Goal: Task Accomplishment & Management: Complete application form

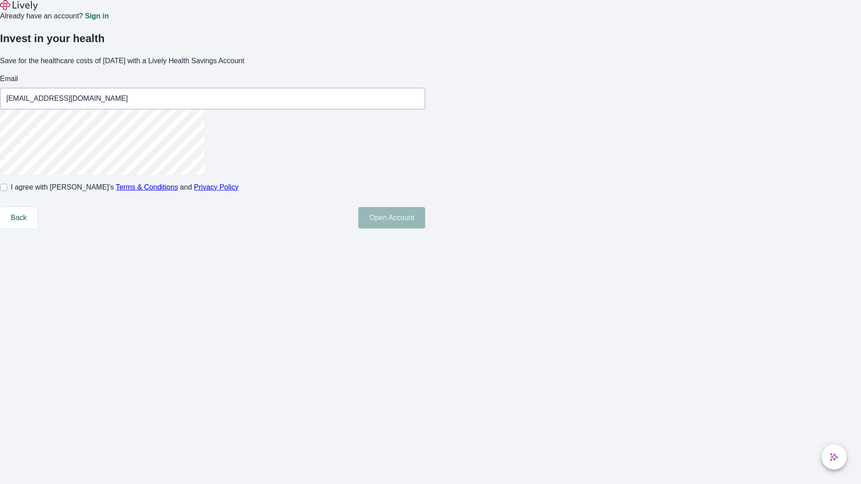
click at [7, 191] on input "I agree with Lively’s Terms & Conditions and Privacy Policy" at bounding box center [3, 187] width 7 height 7
checkbox input "true"
click at [425, 229] on button "Open Account" at bounding box center [391, 218] width 67 height 22
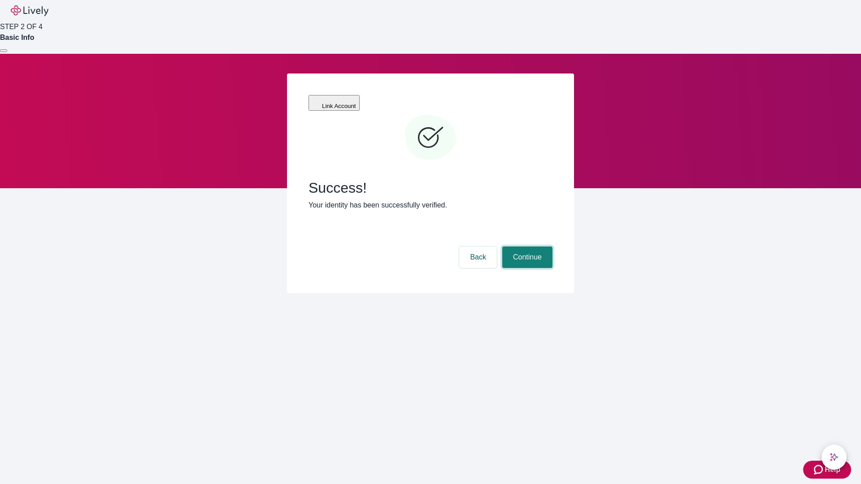
click at [526, 247] on button "Continue" at bounding box center [527, 258] width 50 height 22
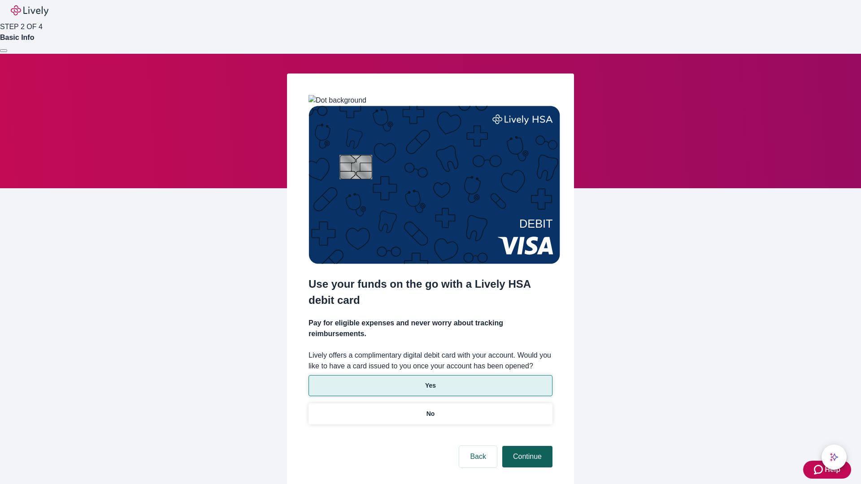
click at [430, 409] on p "No" at bounding box center [430, 413] width 9 height 9
click at [526, 446] on button "Continue" at bounding box center [527, 457] width 50 height 22
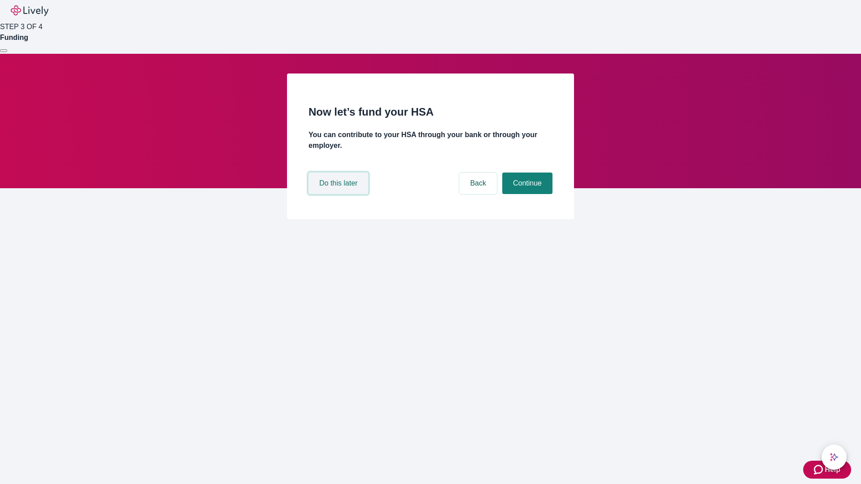
click at [339, 194] on button "Do this later" at bounding box center [339, 184] width 60 height 22
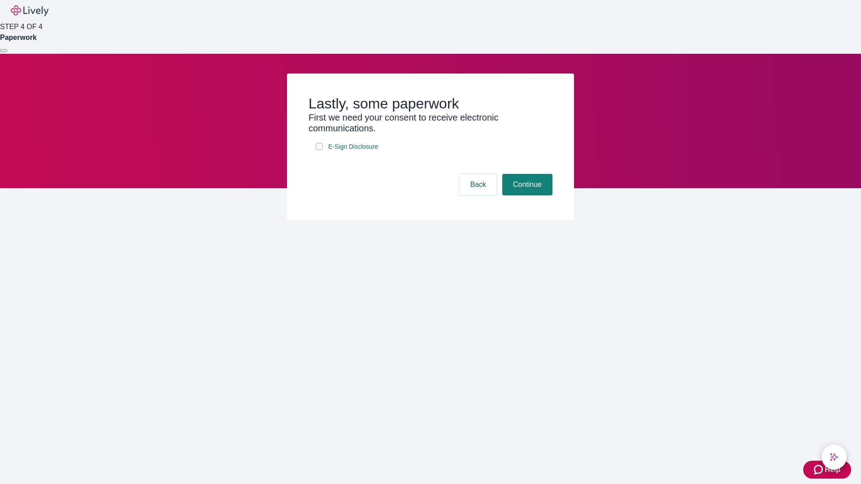
click at [319, 150] on input "E-Sign Disclosure" at bounding box center [319, 146] width 7 height 7
checkbox input "true"
click at [526, 196] on button "Continue" at bounding box center [527, 185] width 50 height 22
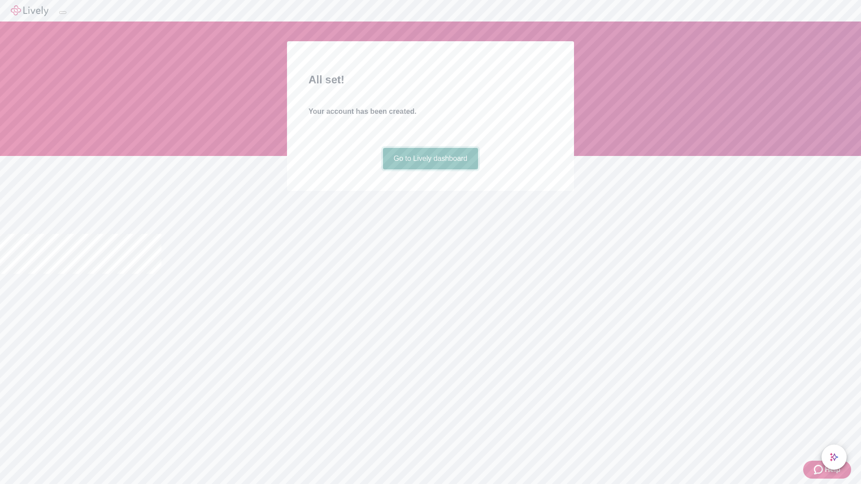
click at [430, 169] on link "Go to Lively dashboard" at bounding box center [431, 159] width 96 height 22
